Goal: Information Seeking & Learning: Learn about a topic

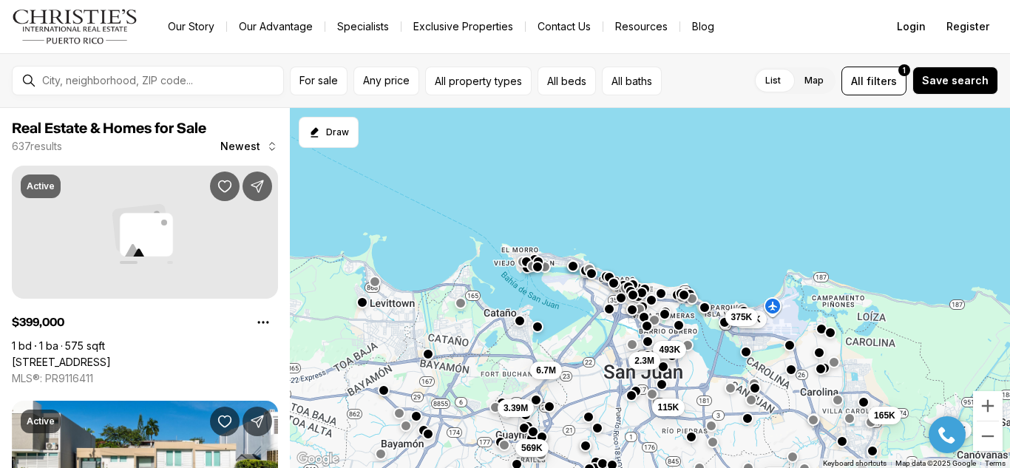
click at [699, 84] on div "List Map List Map All filters 1 Save search" at bounding box center [833, 81] width 330 height 29
click at [758, 13] on nav "Go to: Homepage Our Story Our Advantage Specialists Exclusive Properties Contac…" at bounding box center [505, 26] width 1010 height 53
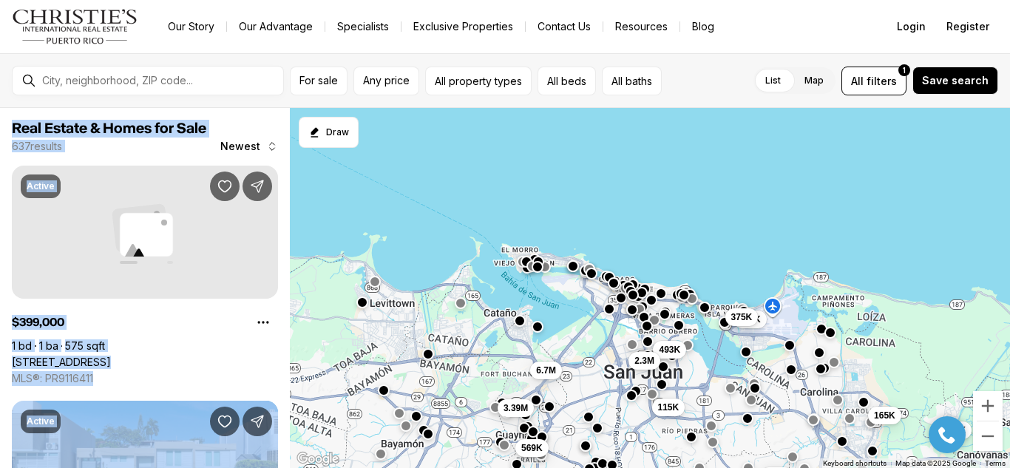
drag, startPoint x: 1009, startPoint y: 104, endPoint x: 758, endPoint y: 279, distance: 306.4
click at [758, 279] on div "For sale Any price All property types All beds All baths List Map List Map All …" at bounding box center [505, 260] width 1010 height 415
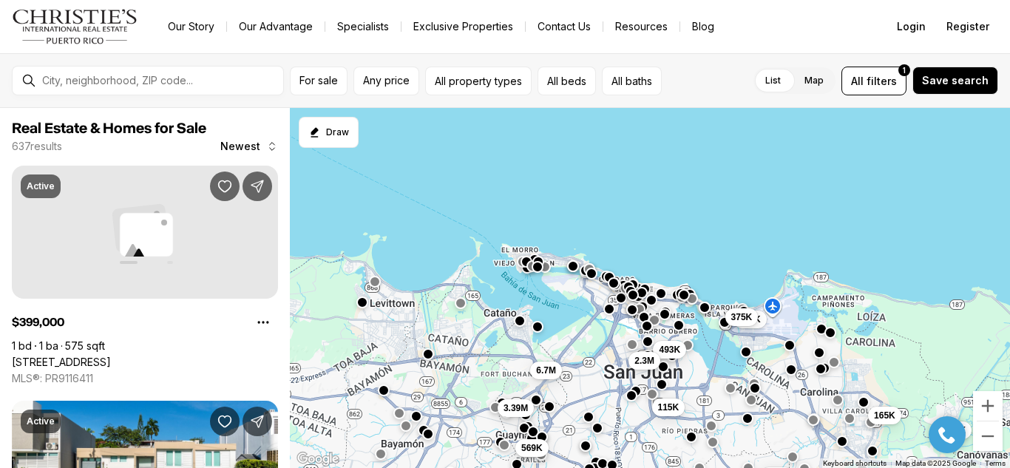
click at [278, 55] on div "For sale Any price All property types All beds All baths List Map List Map All …" at bounding box center [505, 80] width 1010 height 55
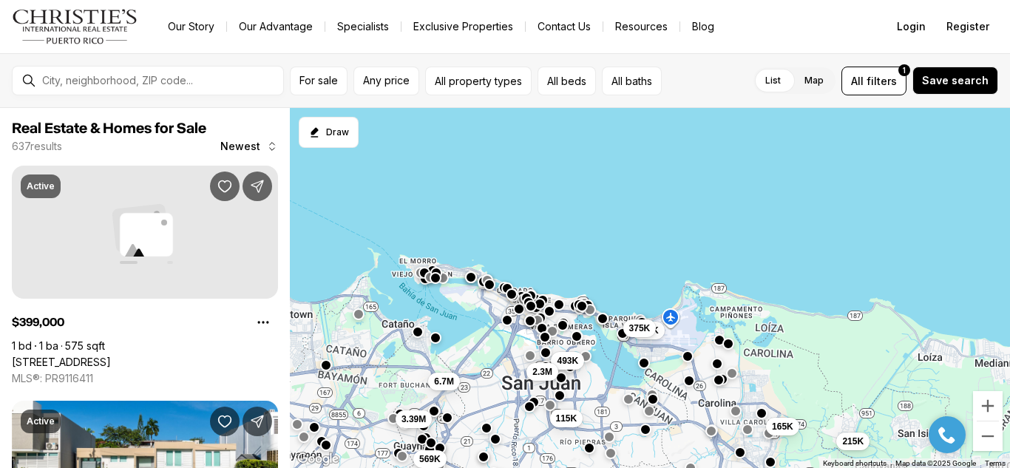
drag, startPoint x: 1009, startPoint y: 134, endPoint x: 910, endPoint y: 145, distance: 99.7
click at [910, 145] on div "493K 115K 165K 2.3M 215K 350K 399K 375K 6.7M 3.39M 569K" at bounding box center [650, 288] width 720 height 361
